Goal: Find specific fact: Find contact information

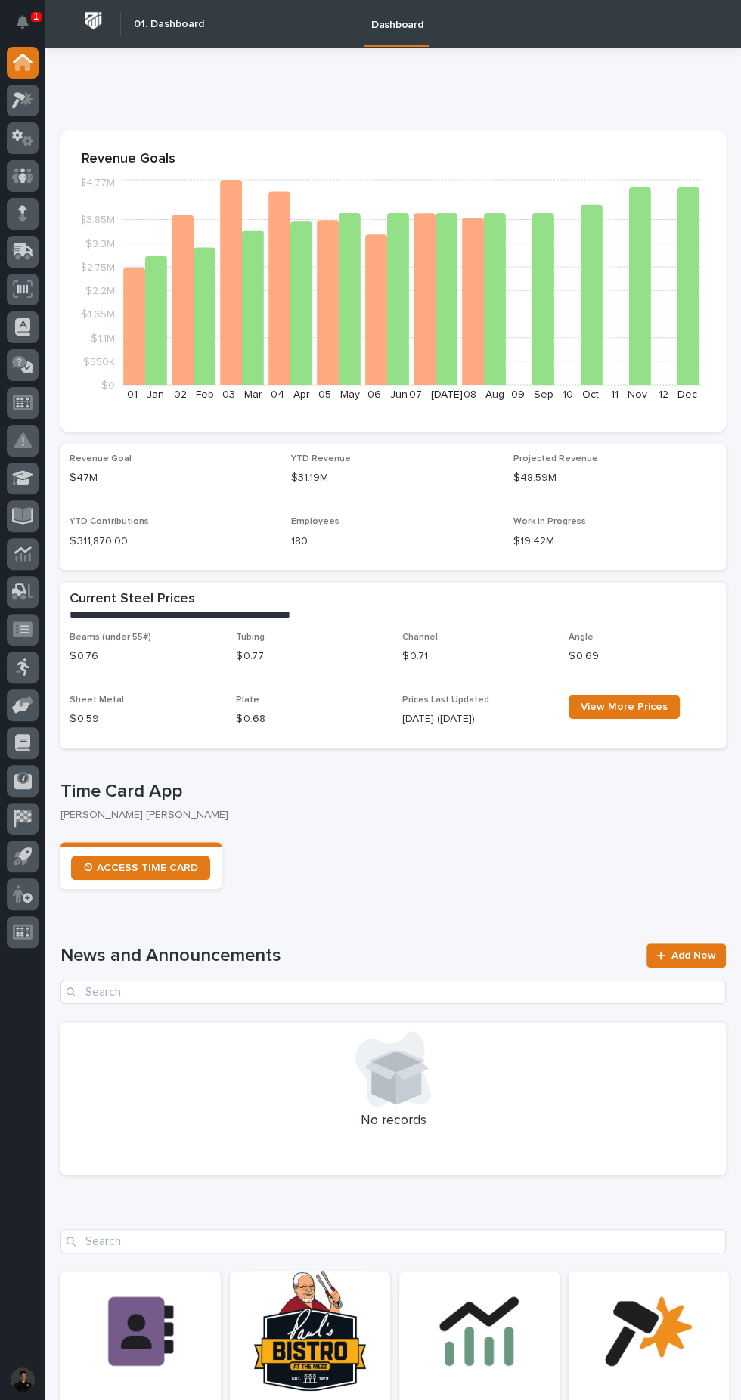
click at [22, 175] on icon at bounding box center [22, 175] width 9 height 15
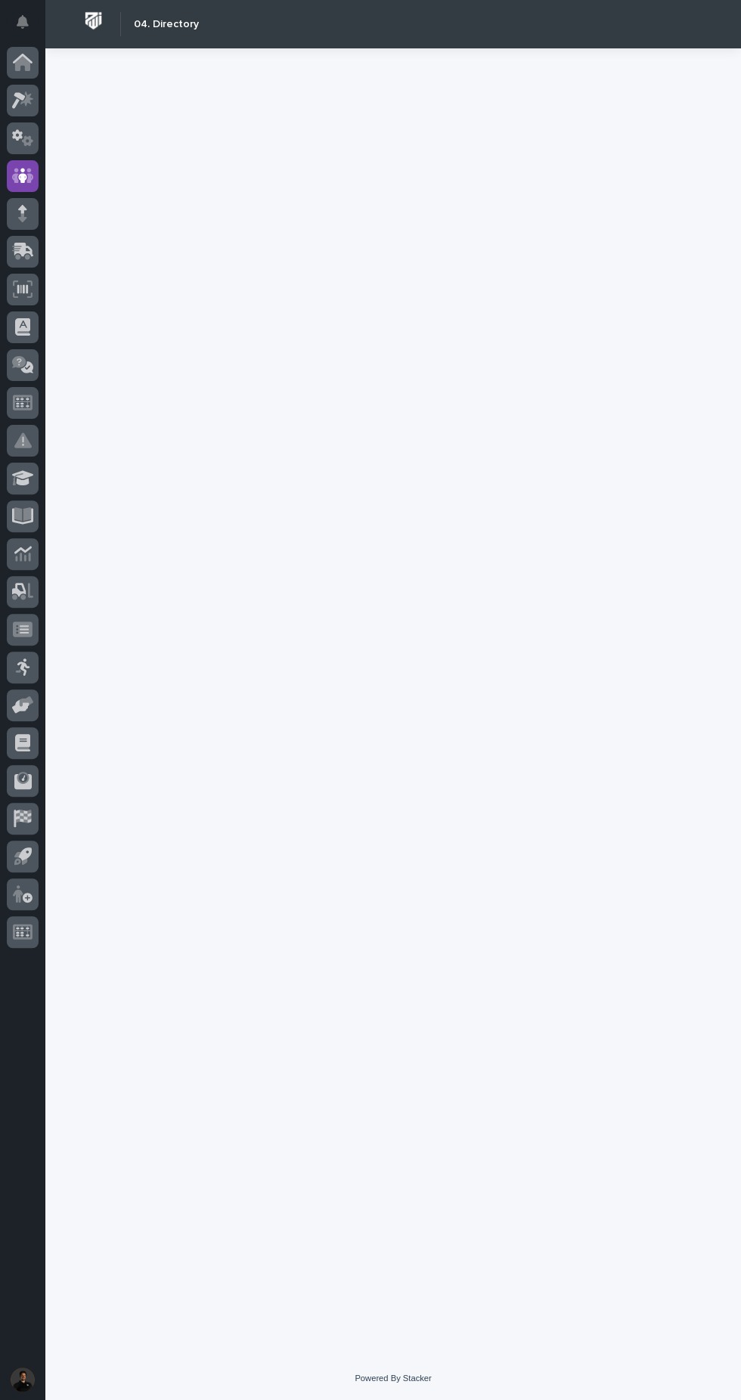
click at [31, 177] on icon at bounding box center [23, 175] width 22 height 17
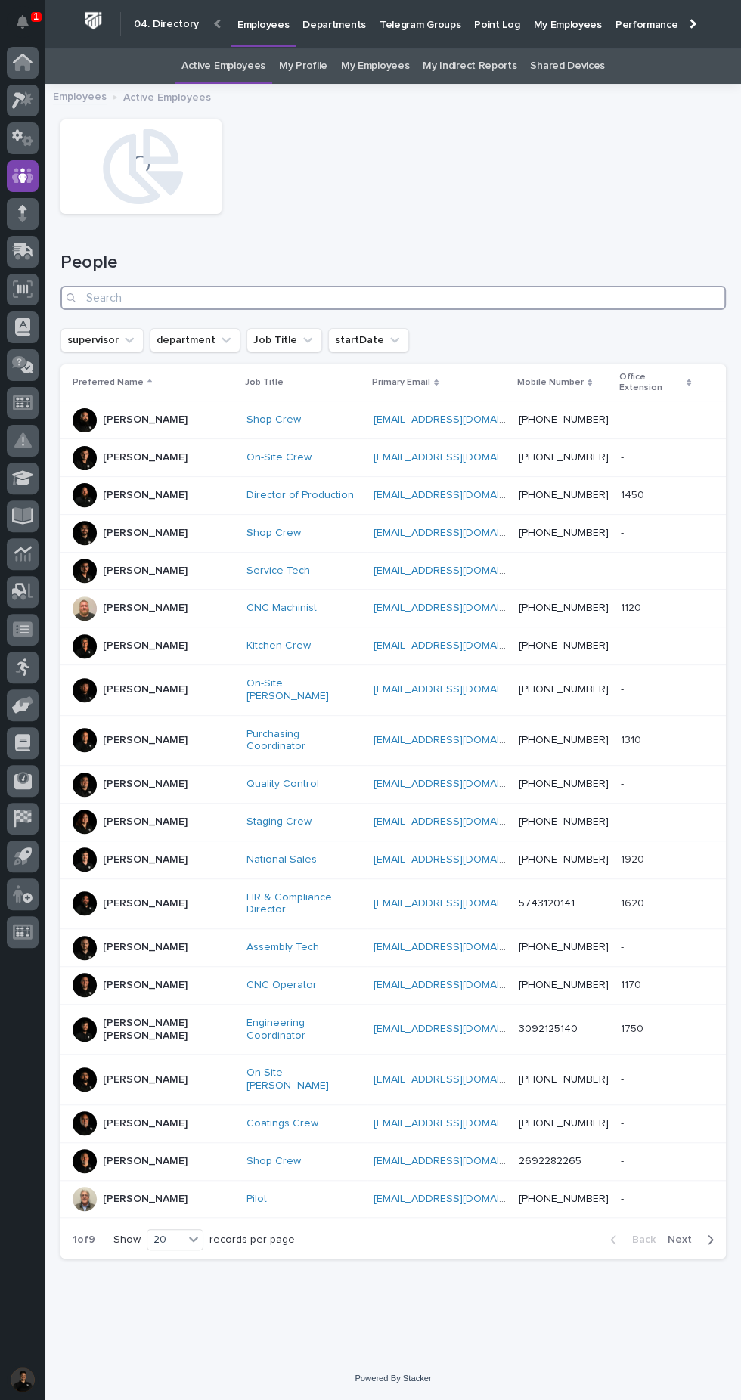
click at [407, 297] on input "Search" at bounding box center [392, 298] width 665 height 24
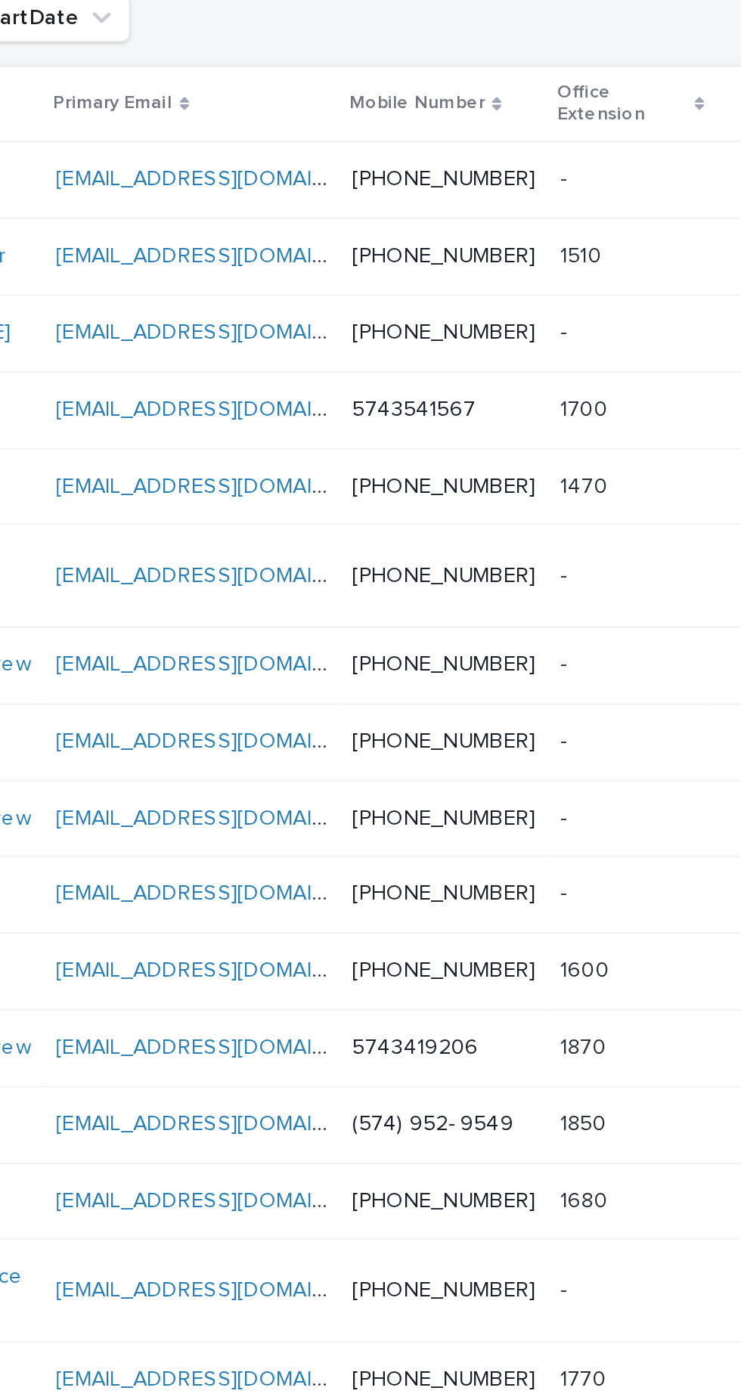
type input "Cal"
click at [586, 452] on link "[PHONE_NUMBER]" at bounding box center [563, 457] width 90 height 11
click at [661, 451] on p at bounding box center [655, 457] width 70 height 13
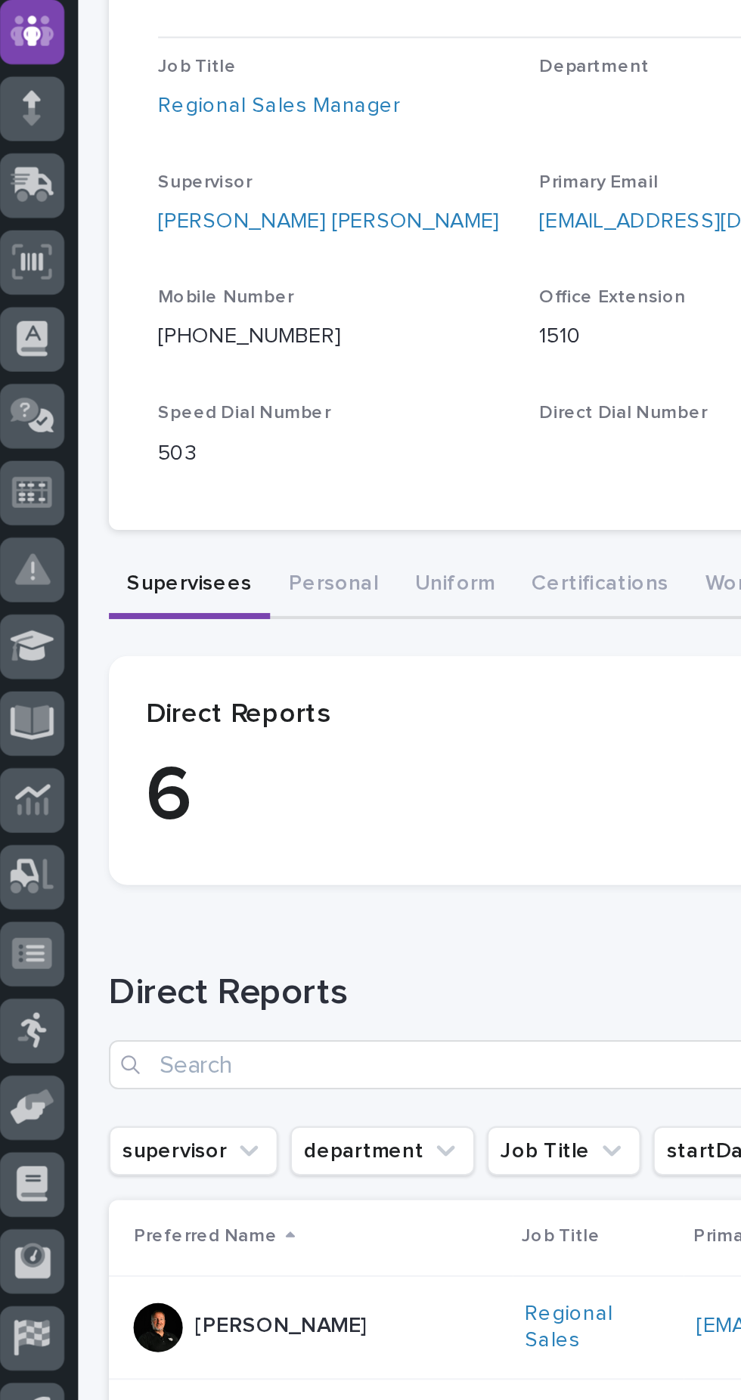
scroll to position [35, 0]
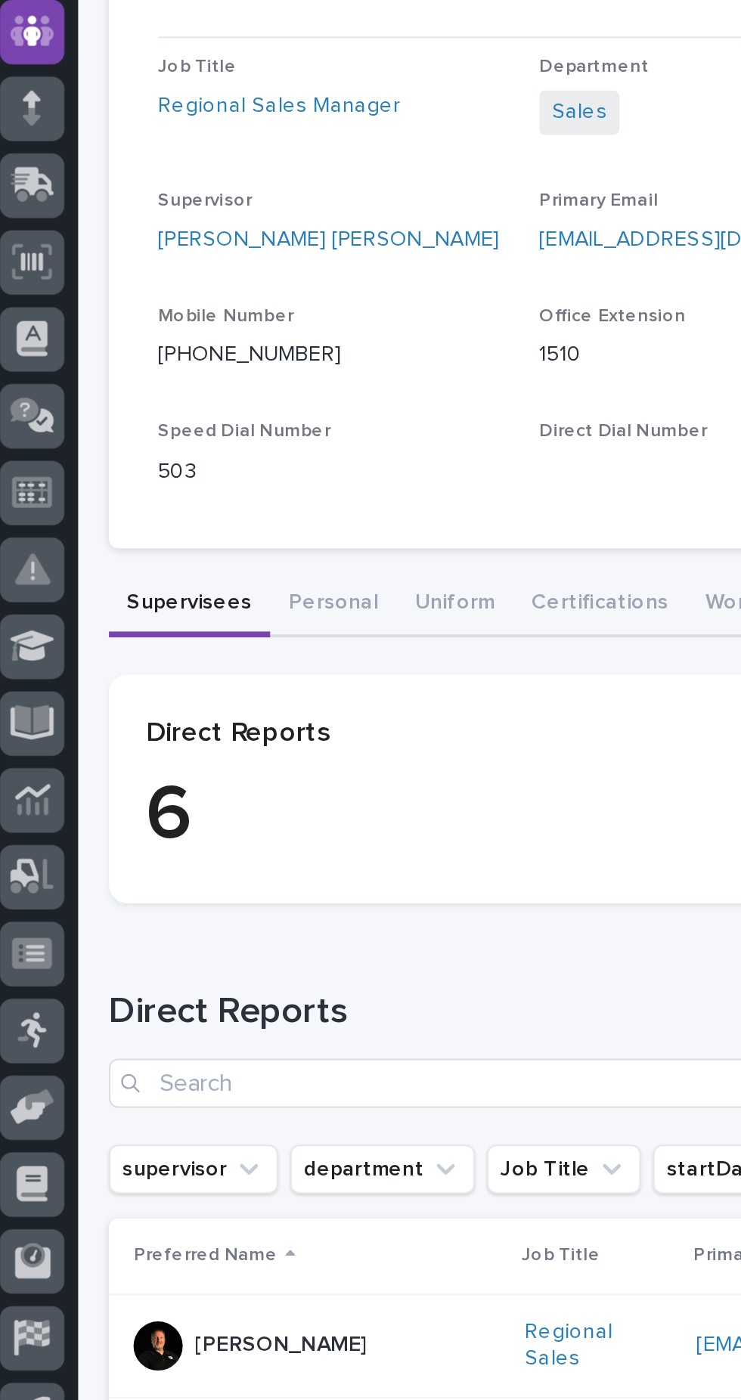
click at [161, 442] on button "Personal" at bounding box center [171, 458] width 62 height 32
